Goal: Task Accomplishment & Management: Complete application form

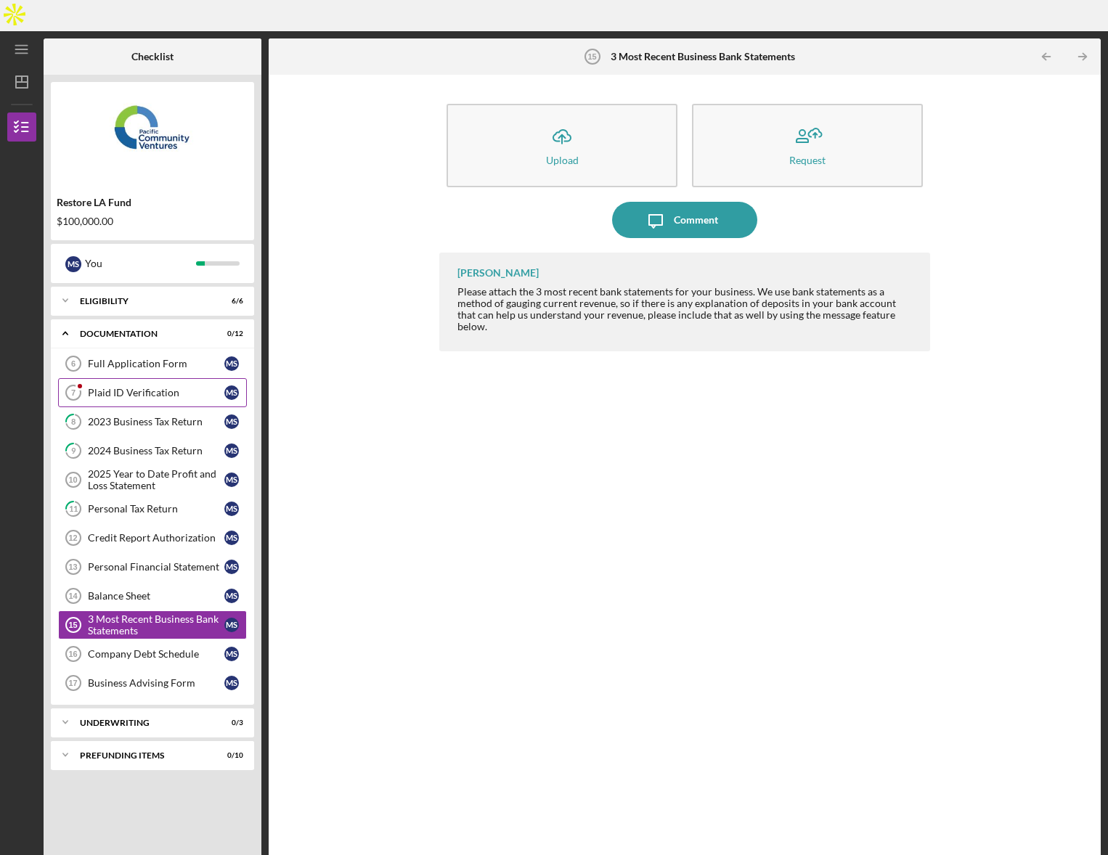
click at [150, 387] on div "Plaid ID Verification" at bounding box center [156, 393] width 136 height 12
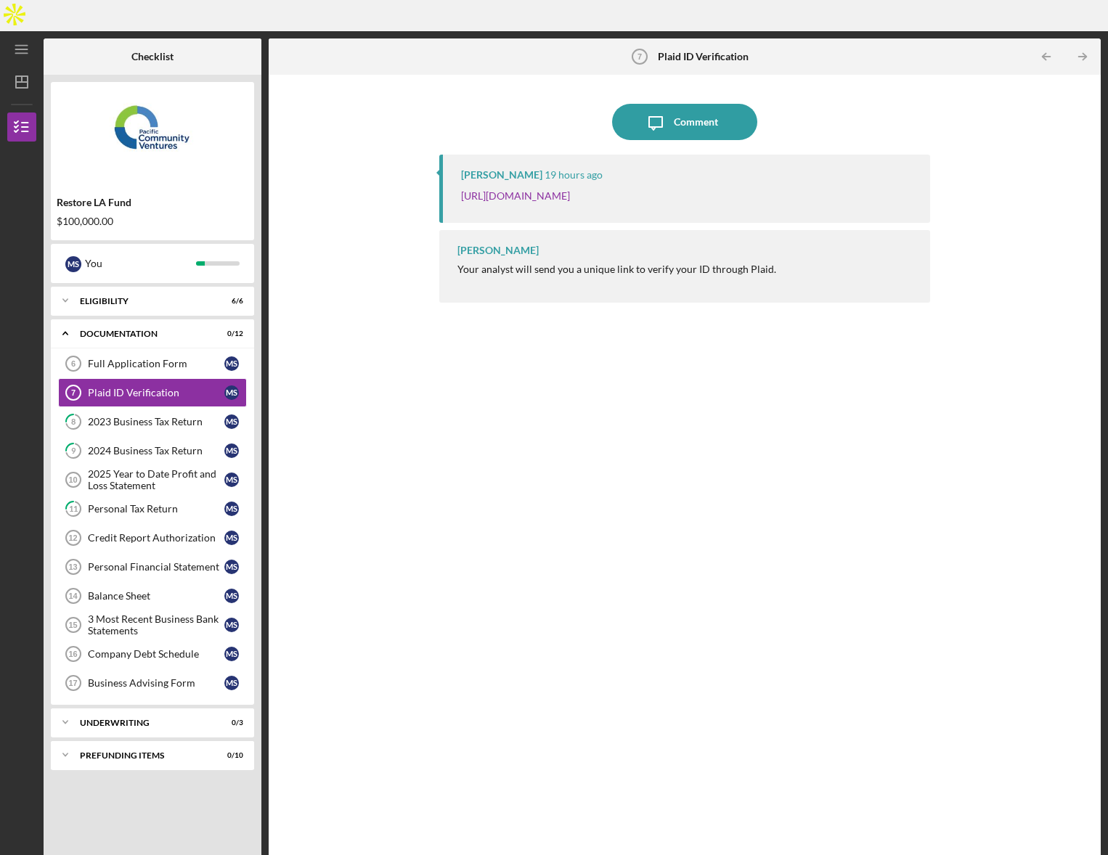
drag, startPoint x: 862, startPoint y: 165, endPoint x: 433, endPoint y: 168, distance: 429.1
click at [433, 168] on div "Icon/Message Comment [PERSON_NAME] 19 hours ago [URL][DOMAIN_NAME] [PERSON_NAME…" at bounding box center [684, 477] width 817 height 790
copy link "[URL][DOMAIN_NAME]"
click at [519, 189] on link "[URL][DOMAIN_NAME]" at bounding box center [515, 195] width 109 height 12
click at [136, 561] on div "Personal Financial Statement" at bounding box center [156, 567] width 136 height 12
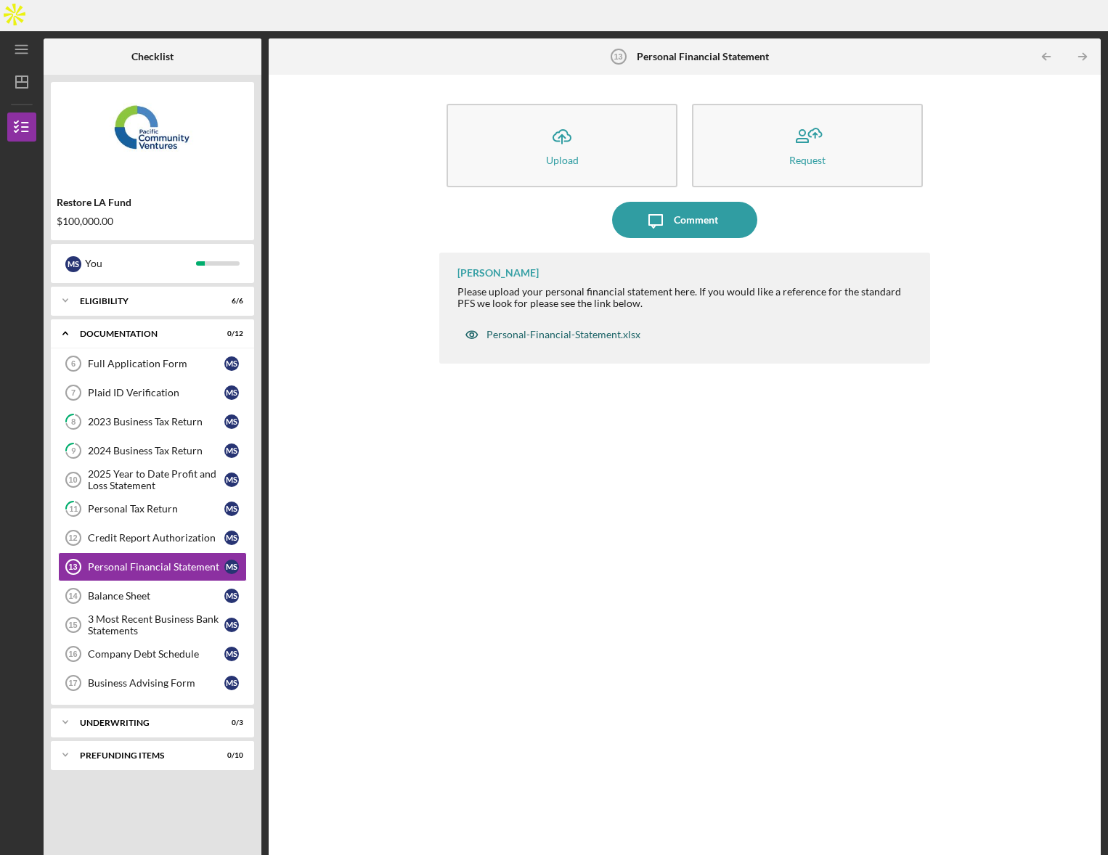
click at [542, 329] on div "Personal-Financial-Statement.xlsx" at bounding box center [563, 335] width 154 height 12
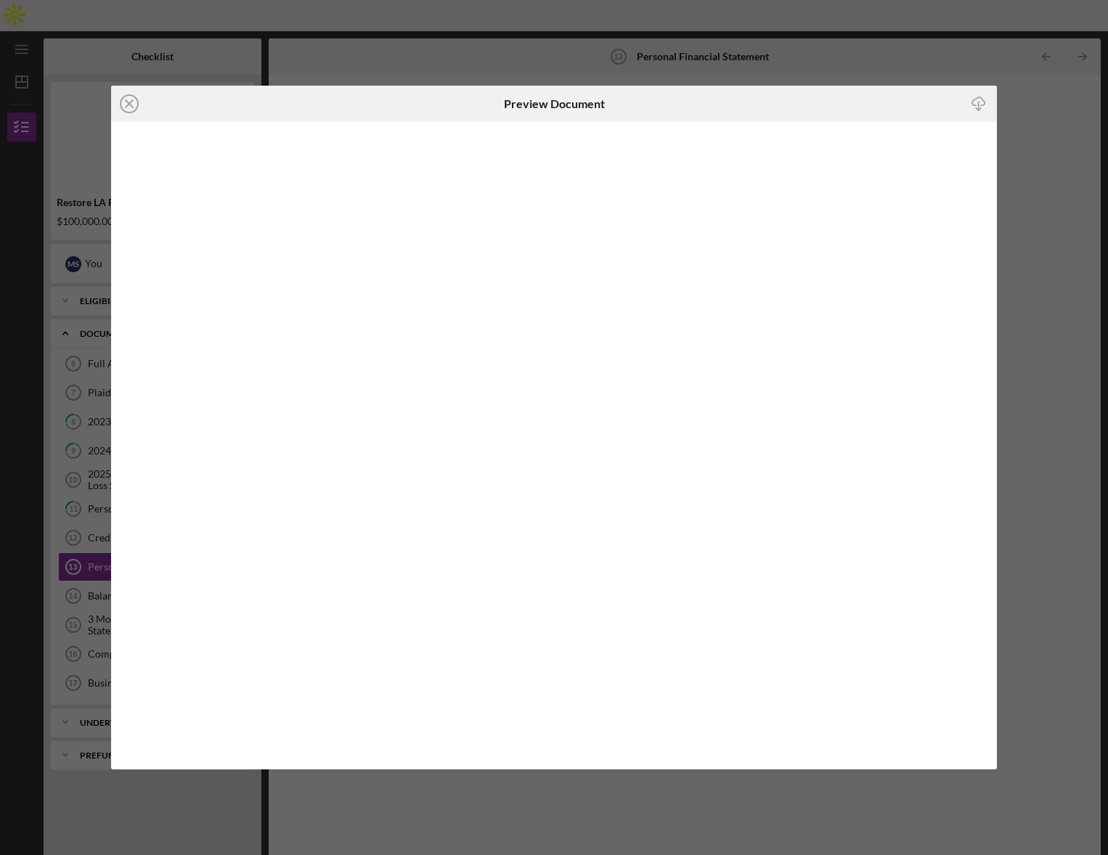
click at [974, 100] on icon "Icon/Download" at bounding box center [979, 103] width 33 height 33
